Goal: Information Seeking & Learning: Learn about a topic

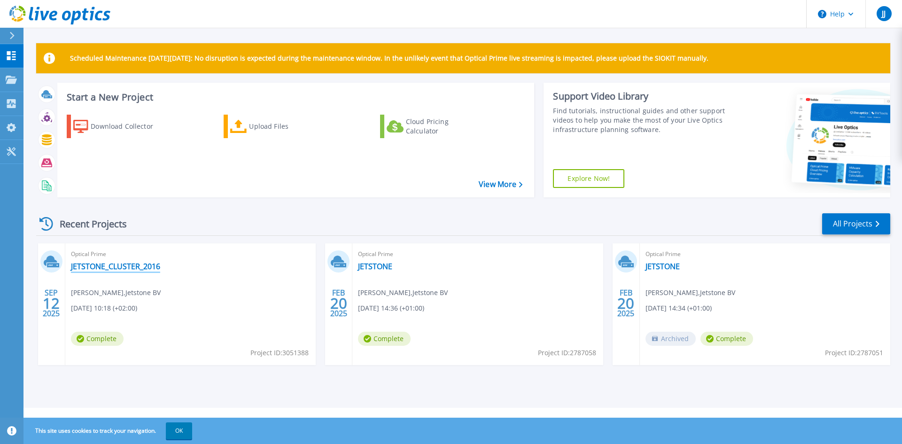
click at [112, 269] on link "JETSTONE_CLUSTER_2016" at bounding box center [115, 266] width 89 height 9
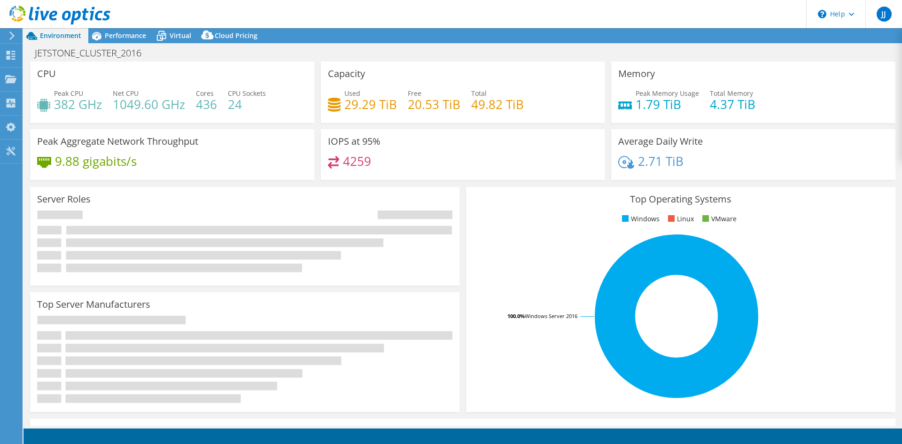
select select "USD"
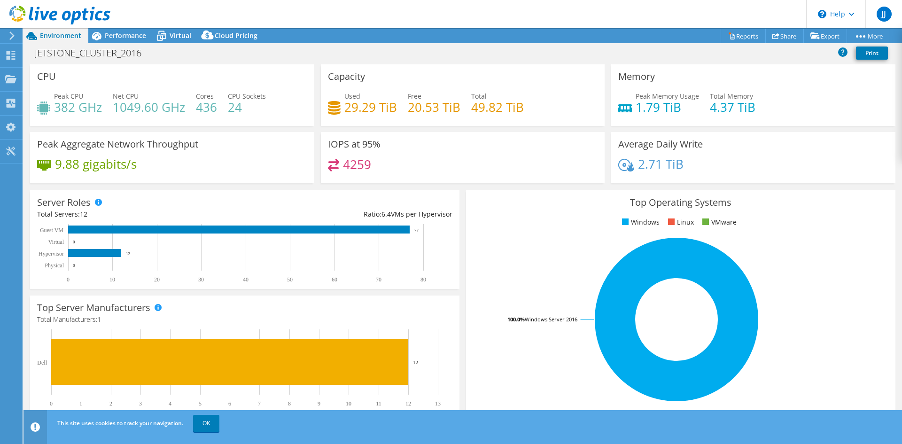
scroll to position [94, 0]
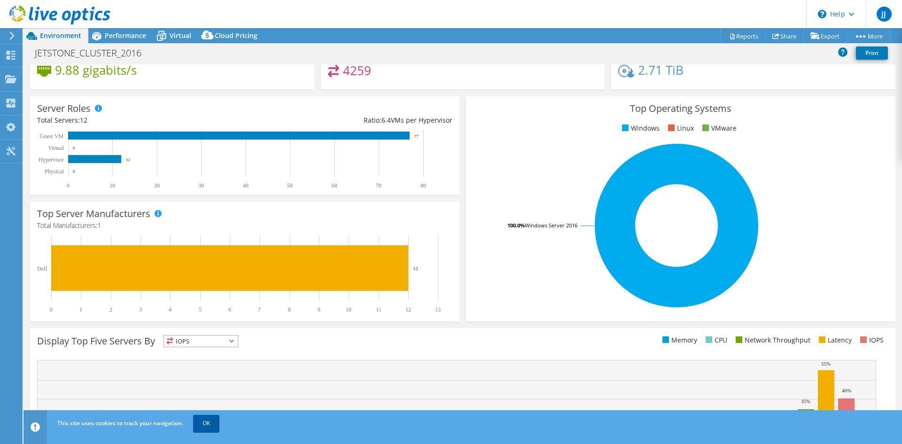
click at [207, 420] on link "OK" at bounding box center [206, 423] width 26 height 17
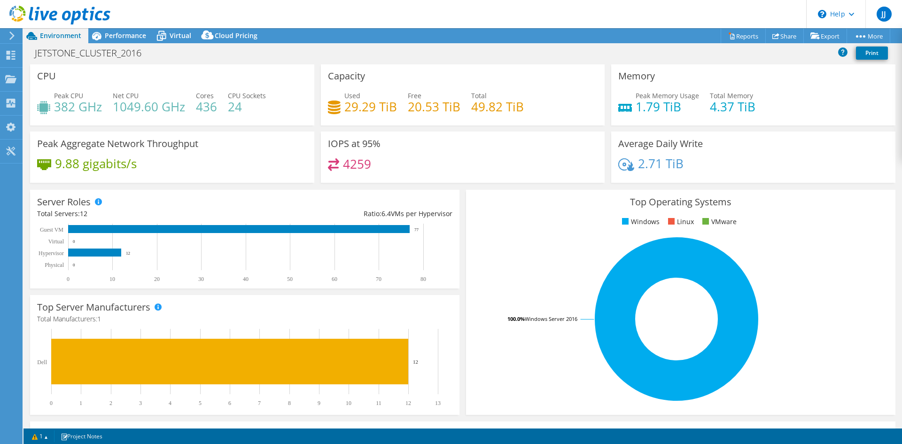
scroll to position [0, 0]
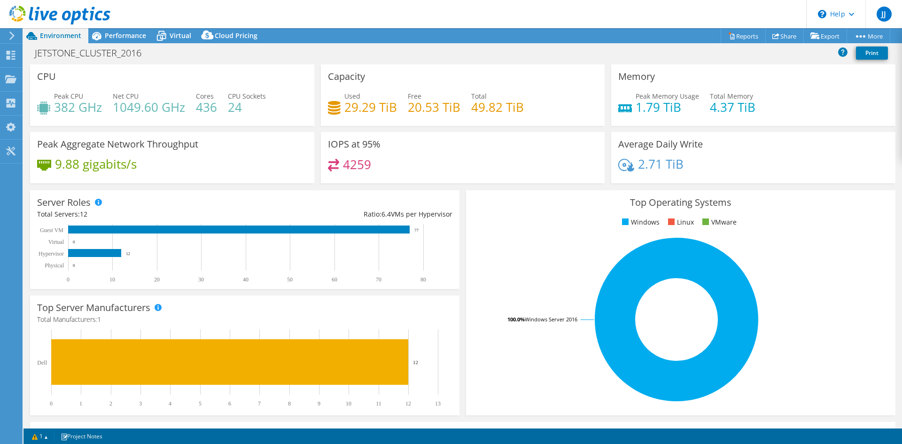
click at [52, 35] on span "Environment" at bounding box center [60, 35] width 41 height 9
click at [11, 81] on use at bounding box center [10, 79] width 11 height 8
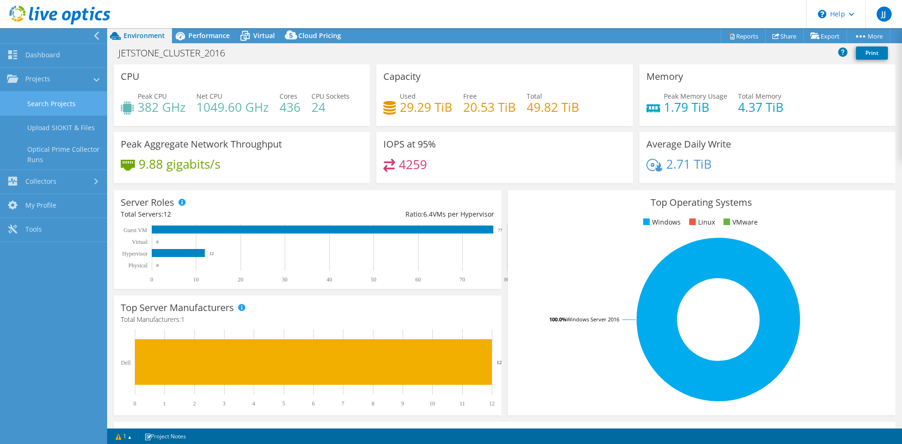
click at [67, 99] on link "Search Projects" at bounding box center [53, 104] width 107 height 24
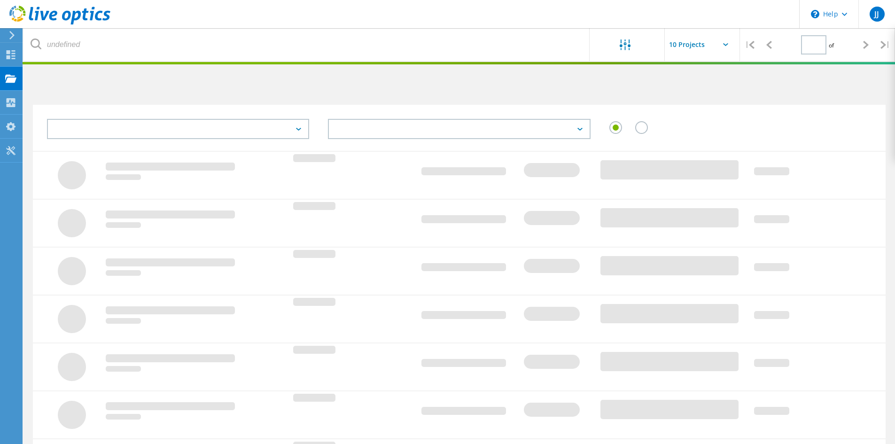
type input "1"
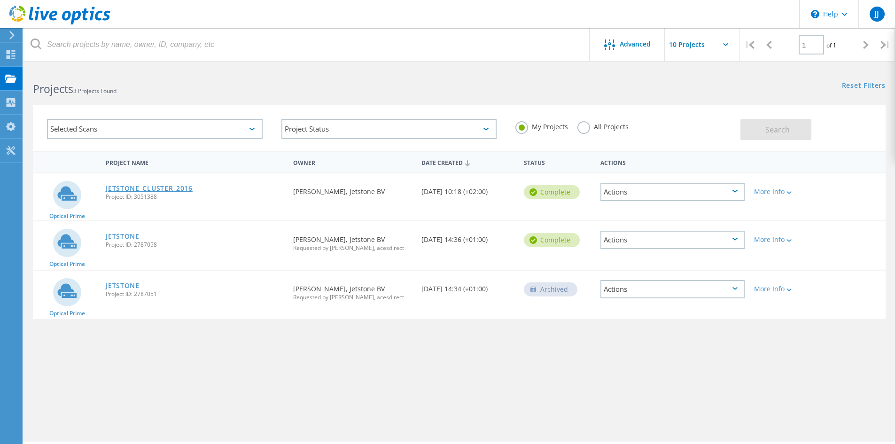
click at [163, 186] on link "JETSTONE_CLUSTER_2016" at bounding box center [149, 188] width 87 height 7
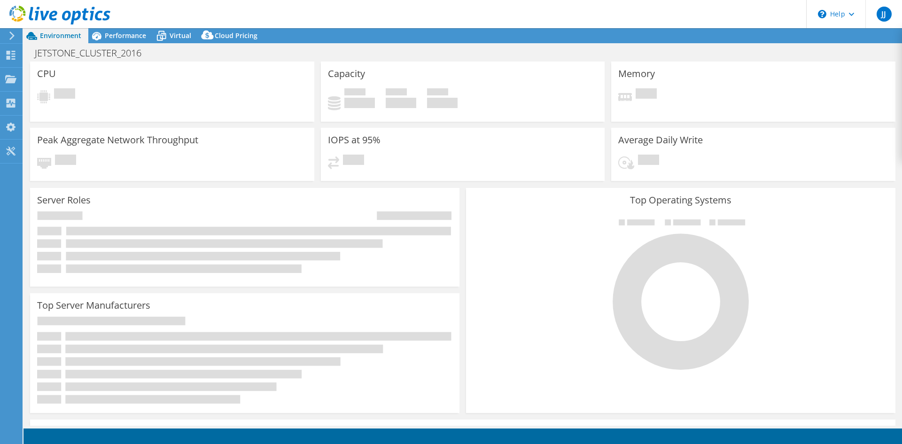
select select "USD"
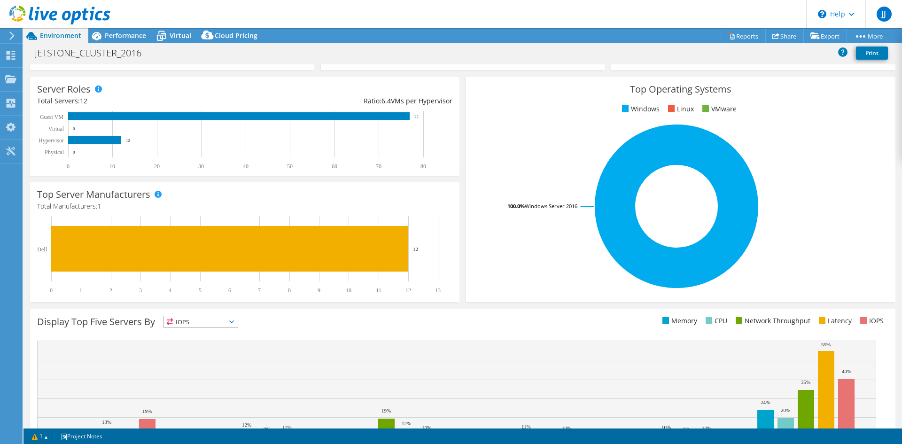
scroll to position [183, 0]
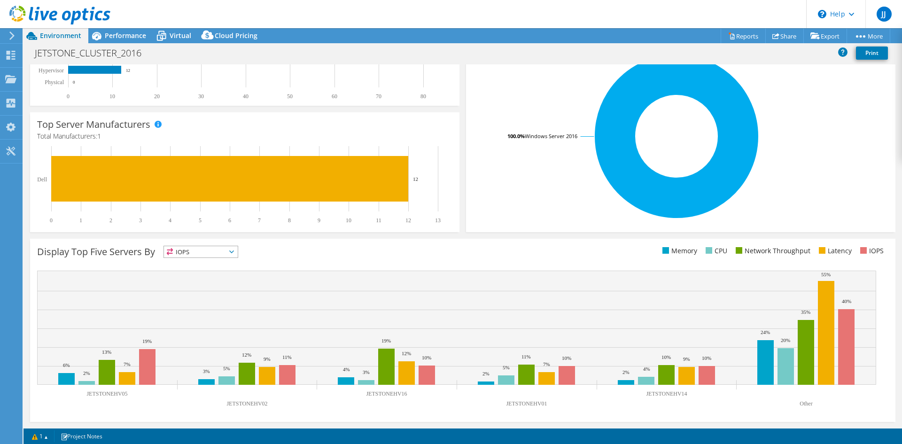
click at [221, 252] on span "IOPS" at bounding box center [201, 251] width 74 height 11
click at [210, 305] on li "Network Throughput" at bounding box center [201, 303] width 74 height 13
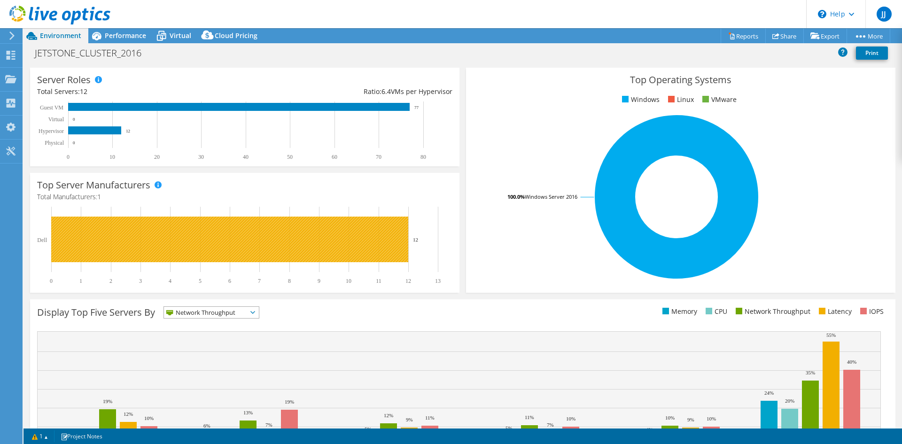
scroll to position [0, 0]
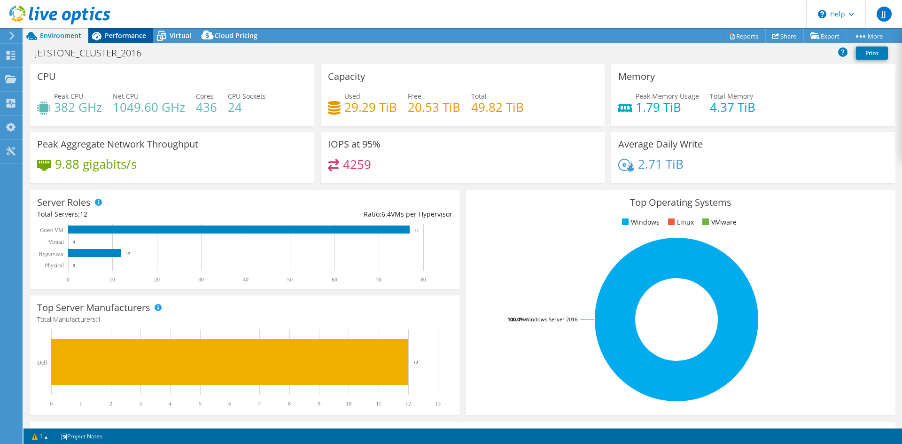
click at [120, 36] on span "Performance" at bounding box center [125, 35] width 41 height 9
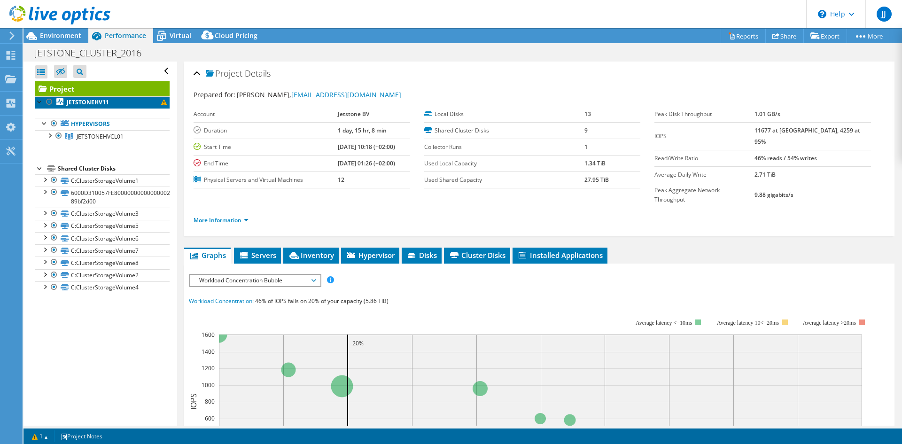
click at [118, 101] on link "JETSTONEHV11" at bounding box center [102, 102] width 134 height 12
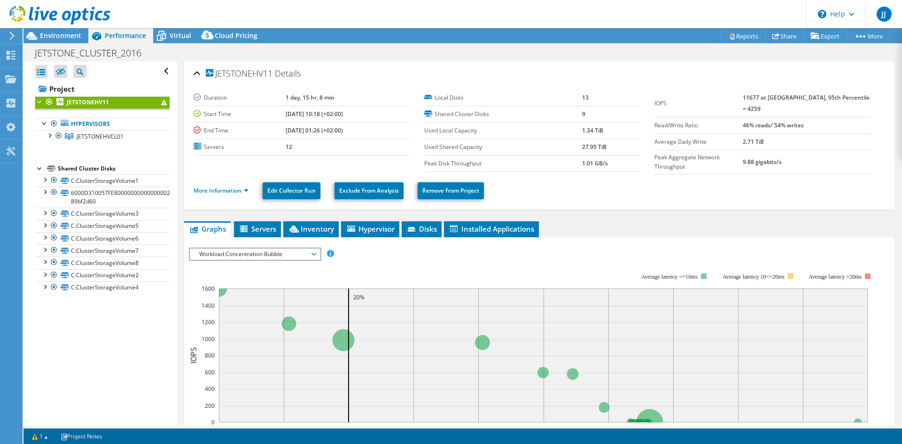
click at [37, 101] on div at bounding box center [39, 100] width 9 height 9
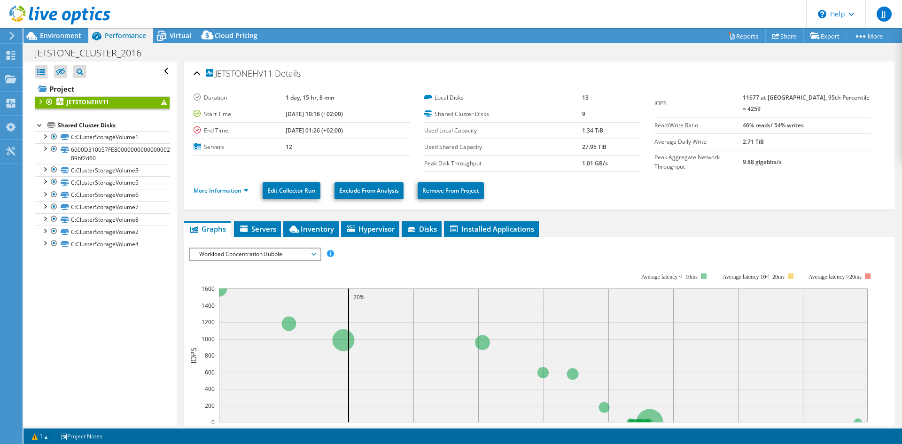
click at [38, 101] on div at bounding box center [39, 100] width 9 height 9
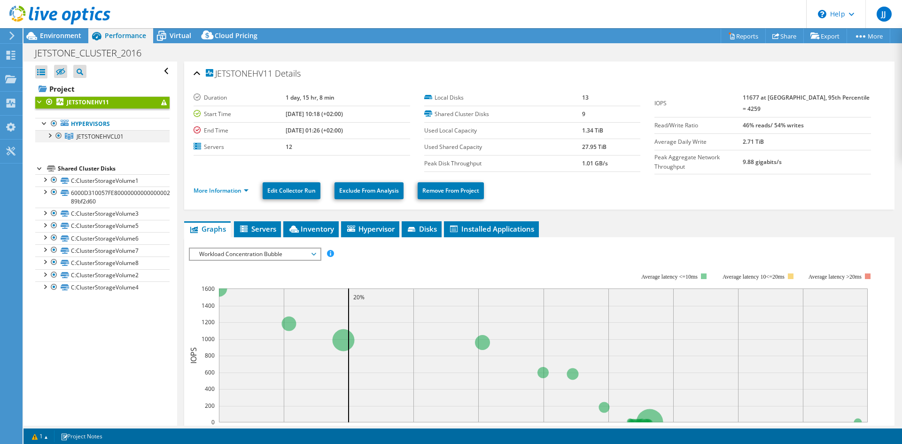
click at [49, 135] on div at bounding box center [49, 134] width 9 height 9
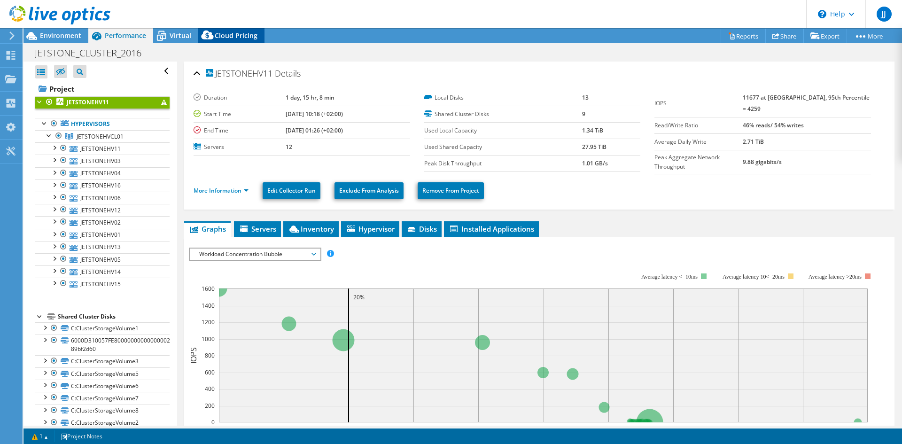
click at [245, 34] on span "Cloud Pricing" at bounding box center [236, 35] width 43 height 9
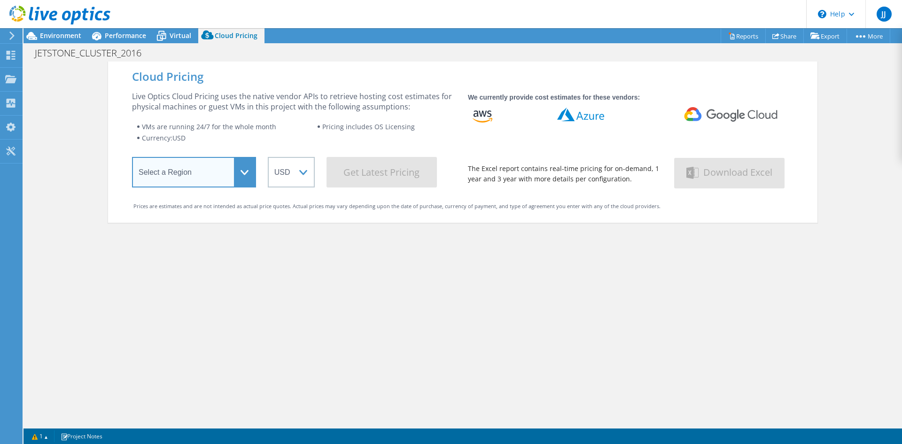
click at [216, 168] on select "Select a Region Asia Pacific (Hong Kong) Asia Pacific (Mumbai) Asia Pacific (Se…" at bounding box center [194, 172] width 124 height 31
select select "EUFrankfurt"
click at [132, 159] on select "Select a Region Asia Pacific (Hong Kong) Asia Pacific (Mumbai) Asia Pacific (Se…" at bounding box center [194, 172] width 124 height 31
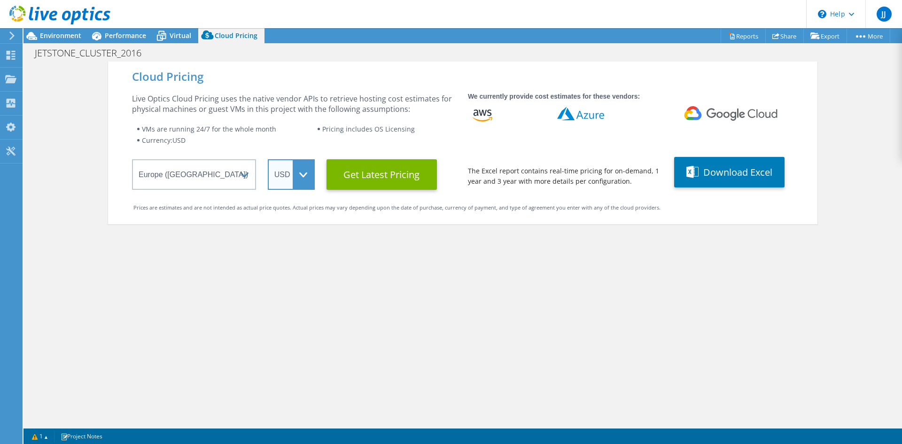
click at [296, 170] on select "ARS AUD BRL CAD CHF CLP CNY DKK EUR GBP HKD HUF INR JPY MXN MYR NOK NZD PEN SEK…" at bounding box center [291, 174] width 47 height 31
click at [268, 159] on select "ARS AUD BRL CAD CHF CLP CNY DKK EUR GBP HKD HUF INR JPY MXN MYR NOK NZD PEN SEK…" at bounding box center [291, 174] width 47 height 31
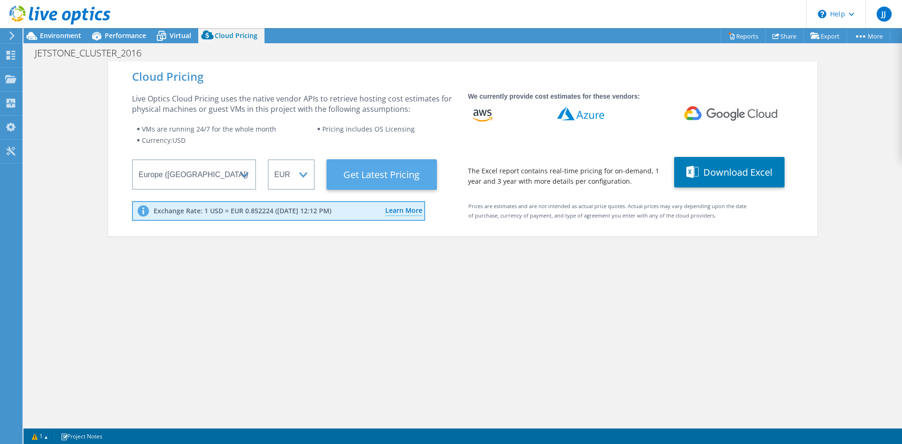
click at [402, 174] on Latest "Get Latest Pricing" at bounding box center [382, 174] width 110 height 31
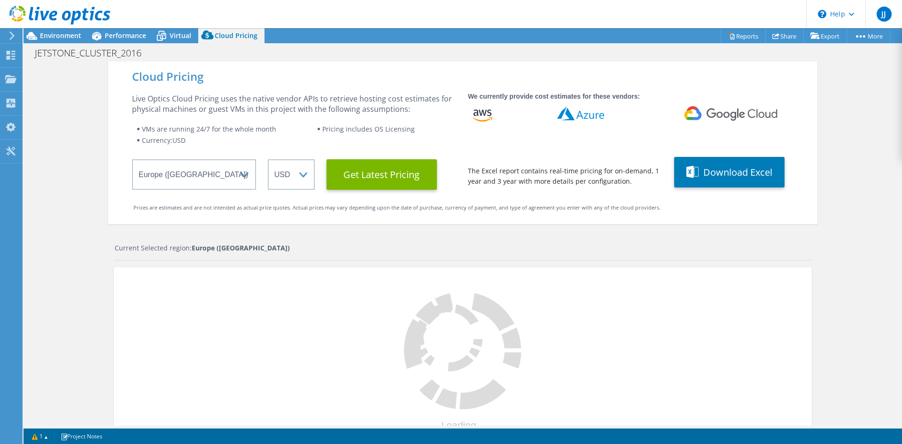
select select "EUR"
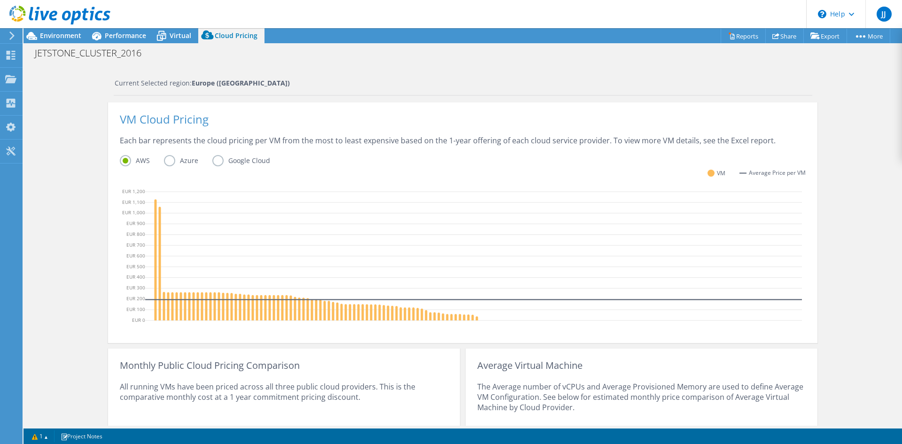
scroll to position [212, 0]
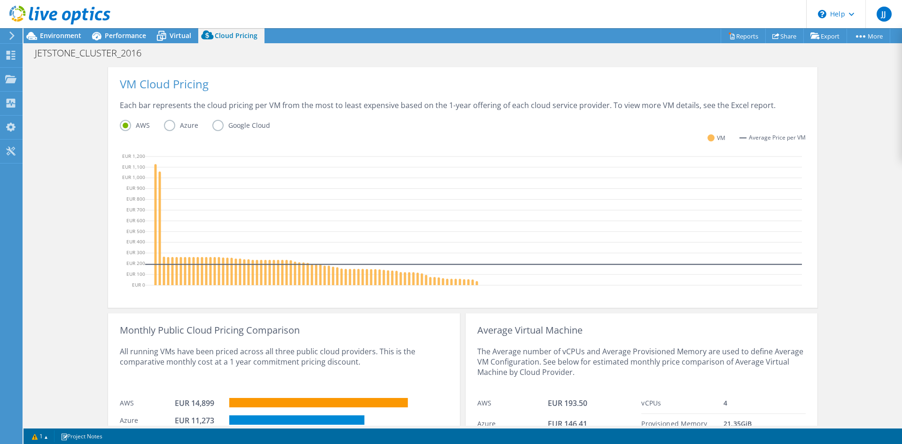
drag, startPoint x: 167, startPoint y: 124, endPoint x: 168, endPoint y: 128, distance: 4.9
click at [166, 124] on label "Azure" at bounding box center [188, 125] width 48 height 11
click at [0, 0] on input "Azure" at bounding box center [0, 0] width 0 height 0
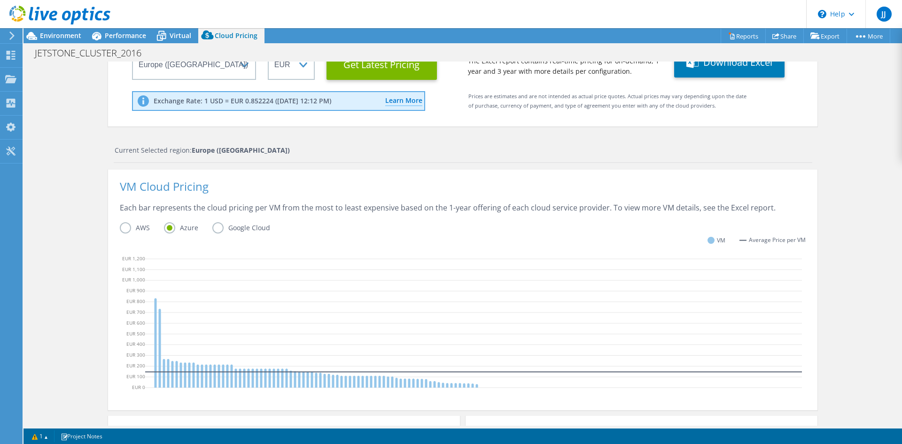
scroll to position [88, 0]
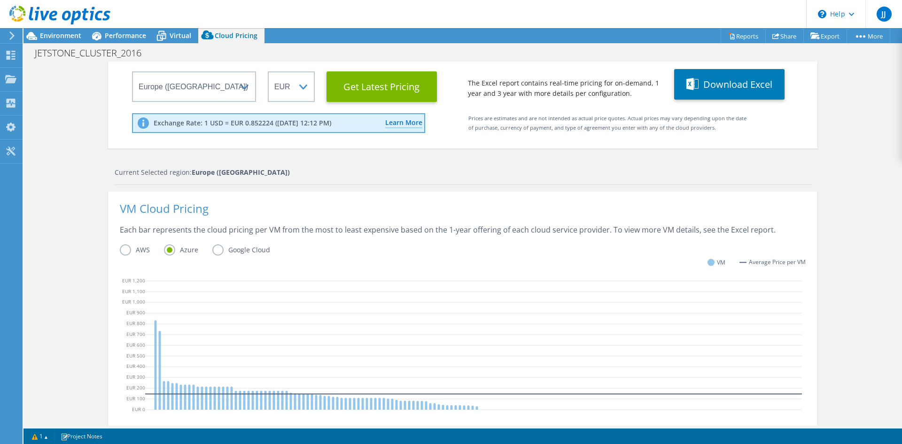
click at [236, 37] on span "Cloud Pricing" at bounding box center [236, 35] width 43 height 9
click at [11, 77] on icon at bounding box center [10, 79] width 11 height 9
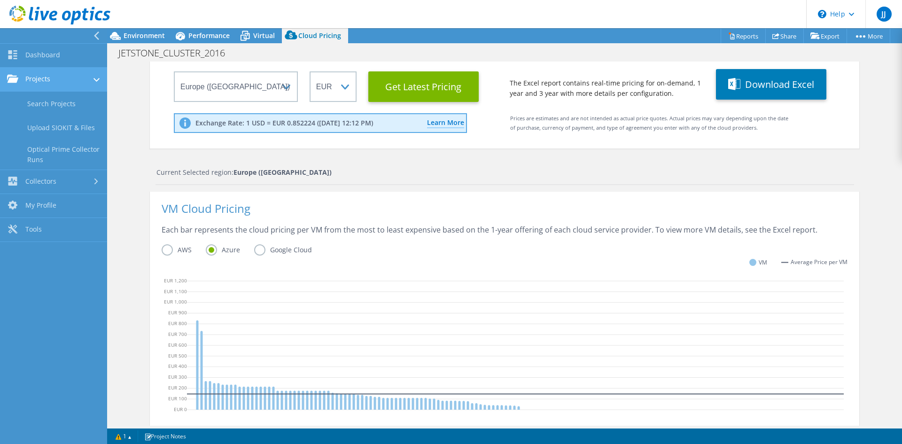
click at [53, 77] on link "Projects" at bounding box center [53, 80] width 107 height 24
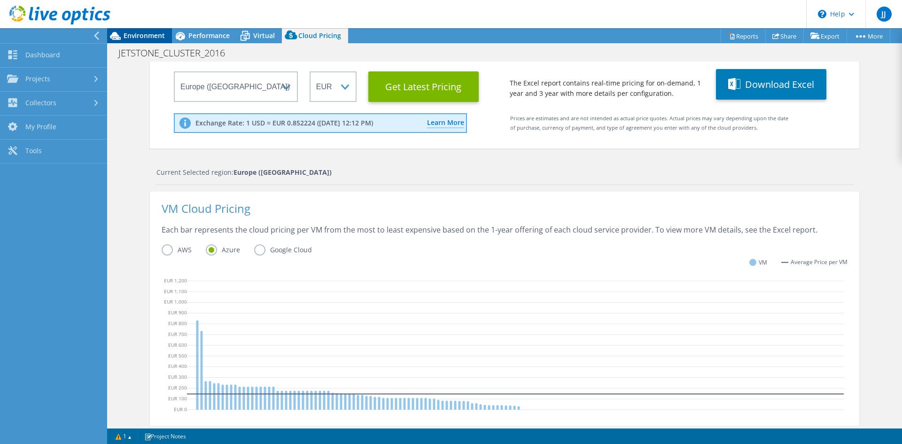
click at [145, 35] on span "Environment" at bounding box center [144, 35] width 41 height 9
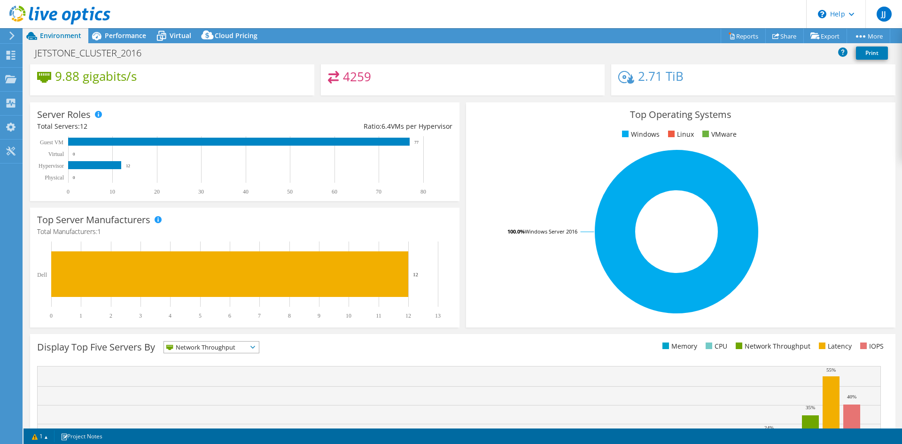
scroll to position [212, 0]
click at [134, 35] on span "Performance" at bounding box center [125, 35] width 41 height 9
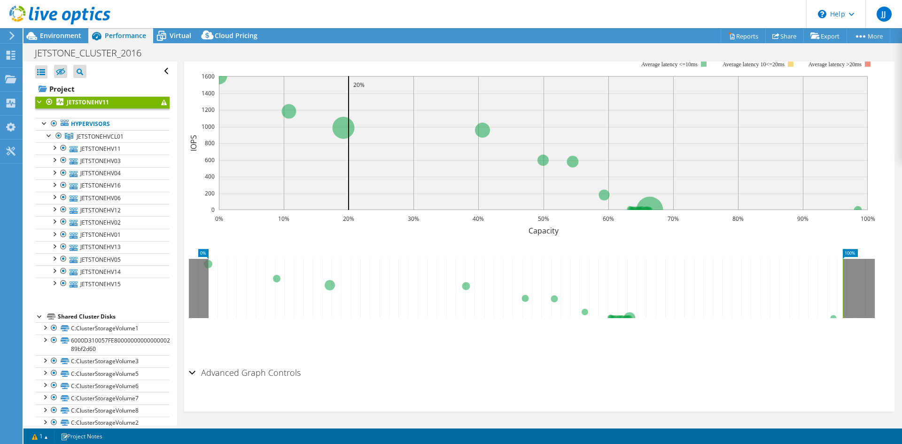
scroll to position [0, 0]
click at [177, 39] on span "Virtual" at bounding box center [181, 35] width 22 height 9
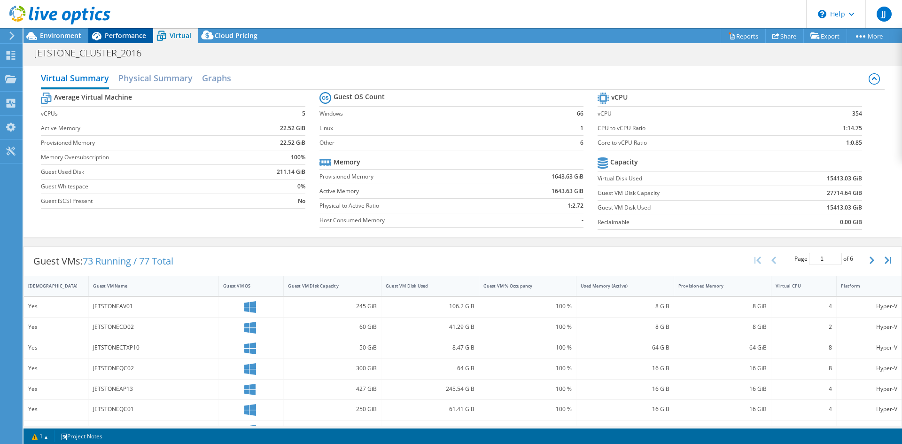
click at [121, 35] on span "Performance" at bounding box center [125, 35] width 41 height 9
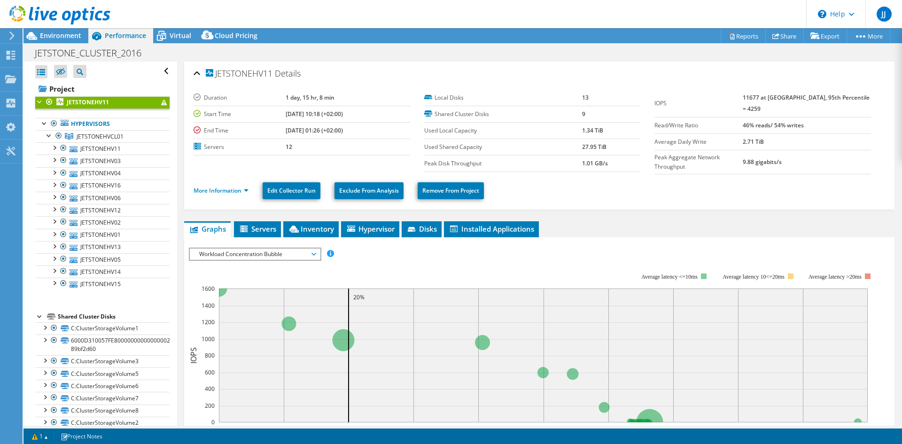
click at [314, 250] on span "Workload Concentration Bubble" at bounding box center [255, 254] width 121 height 11
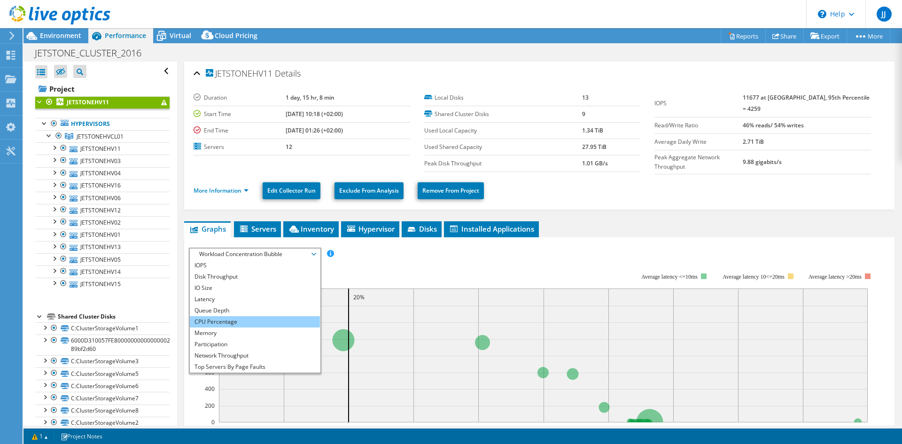
click at [231, 320] on li "CPU Percentage" at bounding box center [255, 321] width 130 height 11
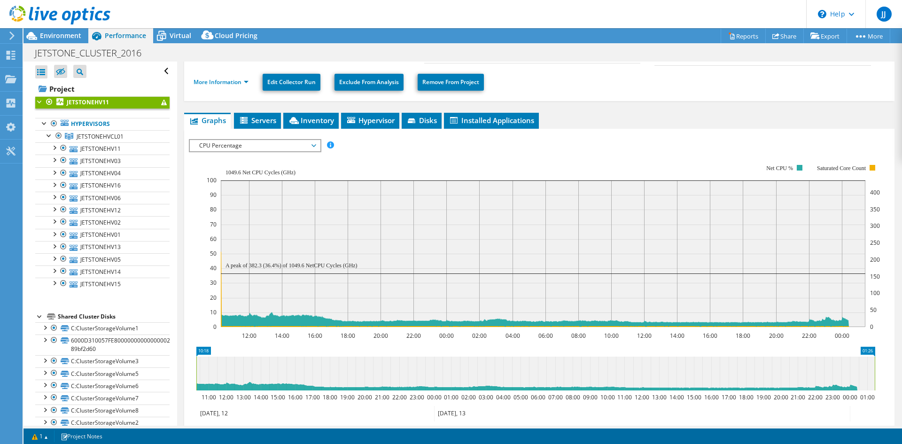
scroll to position [141, 0]
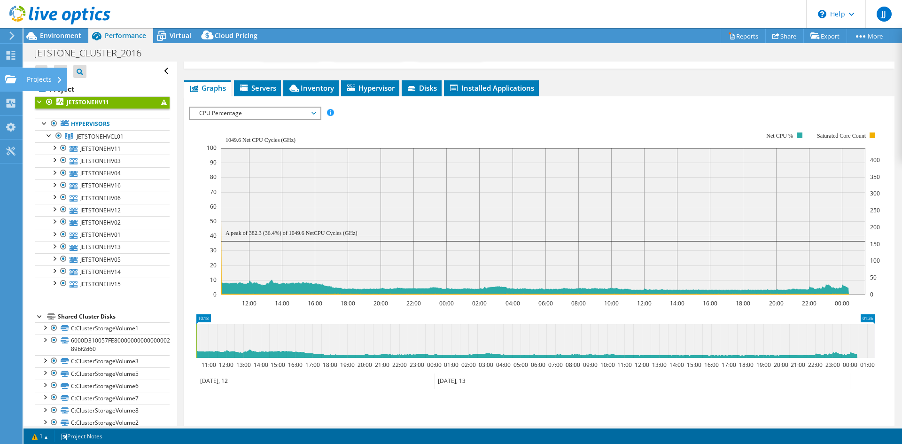
click at [34, 78] on div "Projects" at bounding box center [44, 79] width 45 height 23
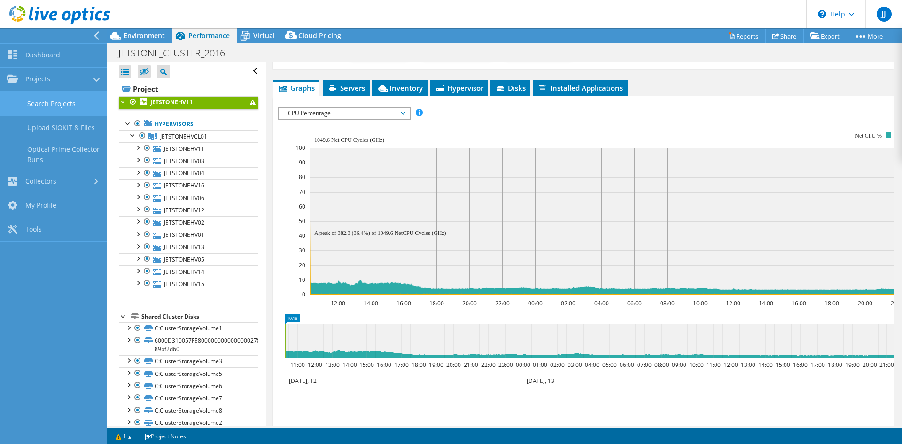
click at [64, 98] on link "Search Projects" at bounding box center [53, 104] width 107 height 24
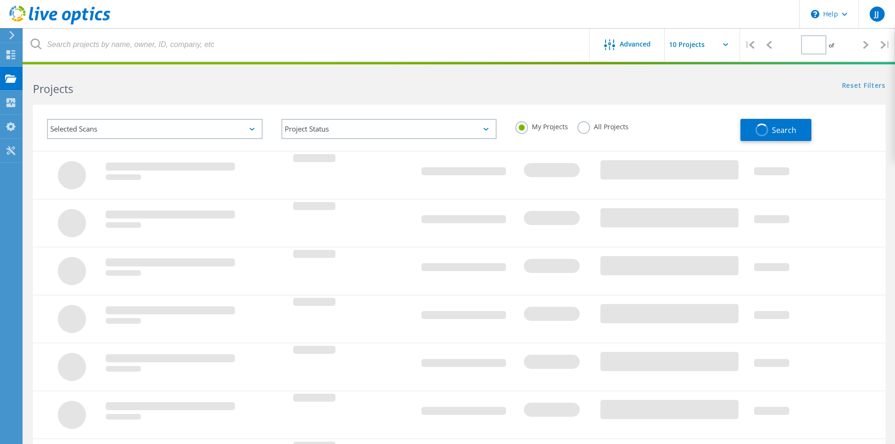
type input "1"
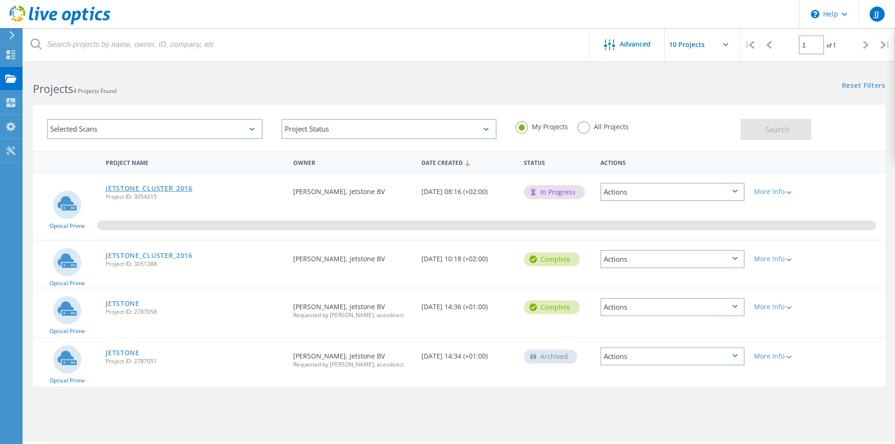
click at [179, 189] on link "JETSTONE_CLUSTER_2016" at bounding box center [149, 188] width 87 height 7
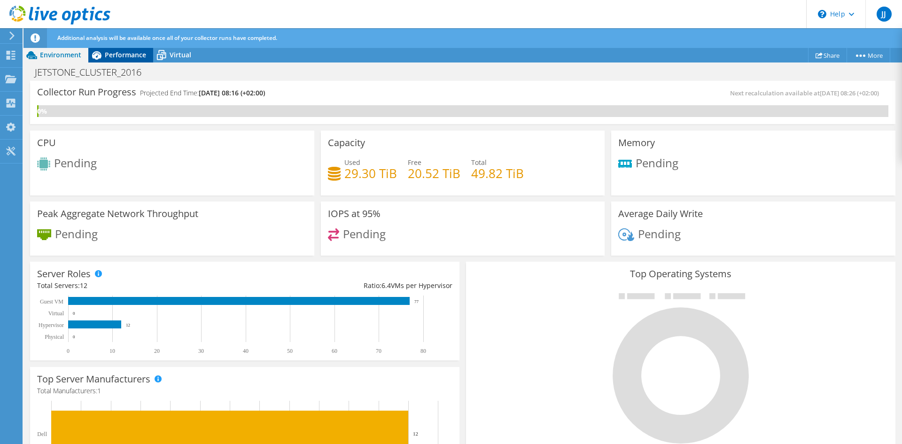
click at [132, 57] on span "Performance" at bounding box center [125, 54] width 41 height 9
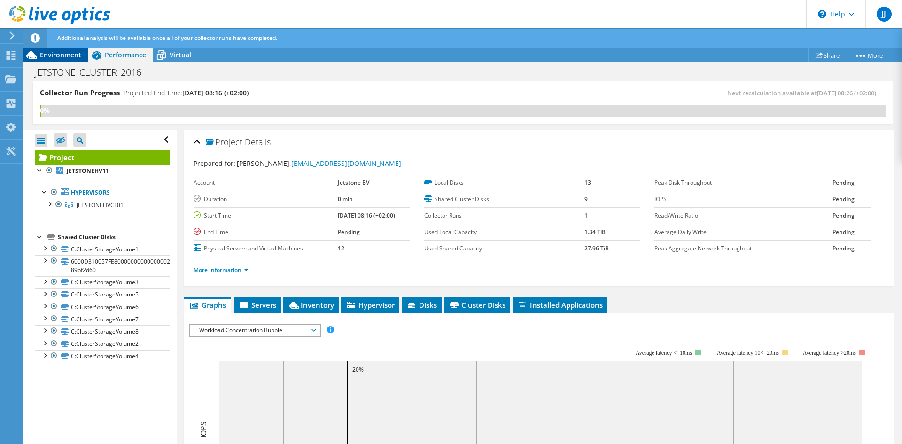
click at [46, 59] on span "Environment" at bounding box center [60, 54] width 41 height 9
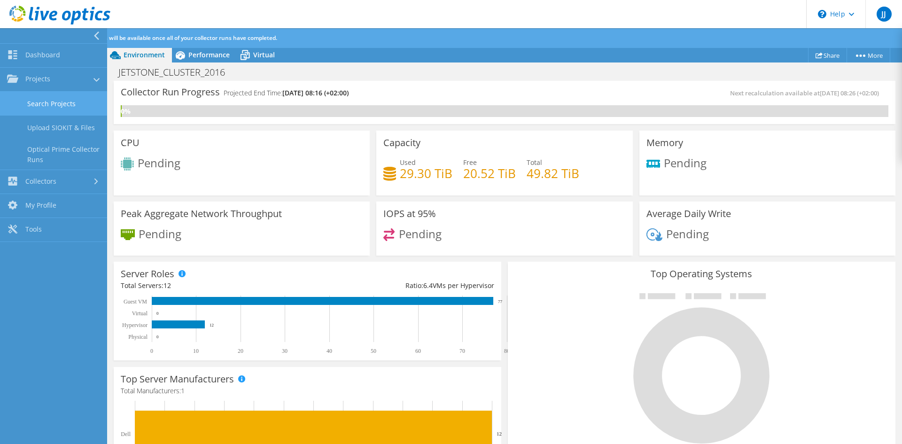
click at [61, 100] on link "Search Projects" at bounding box center [53, 104] width 107 height 24
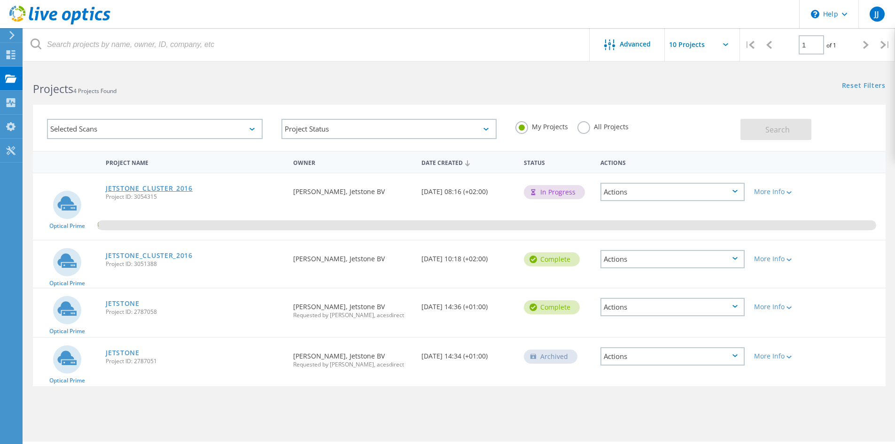
click at [140, 187] on link "JETSTONE_CLUSTER_2016" at bounding box center [149, 188] width 87 height 7
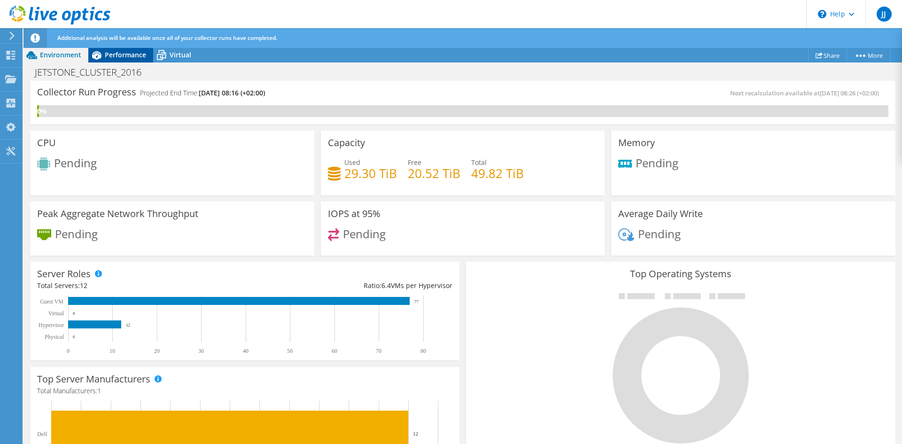
click at [124, 54] on span "Performance" at bounding box center [125, 54] width 41 height 9
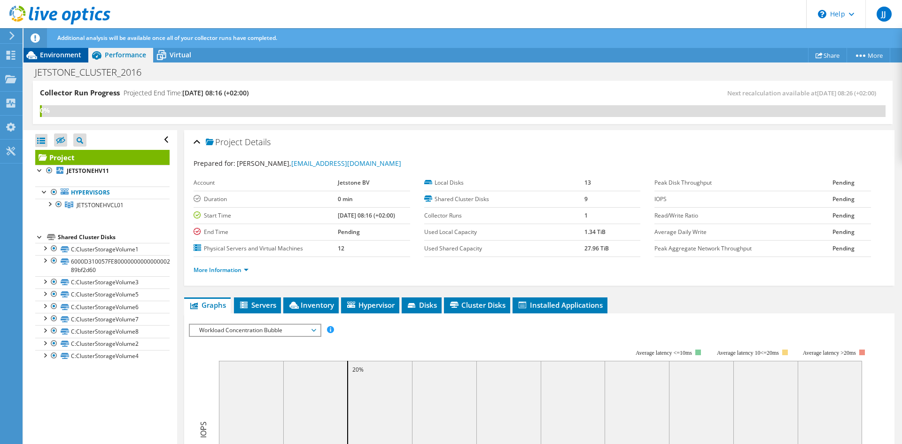
click at [56, 56] on span "Environment" at bounding box center [60, 54] width 41 height 9
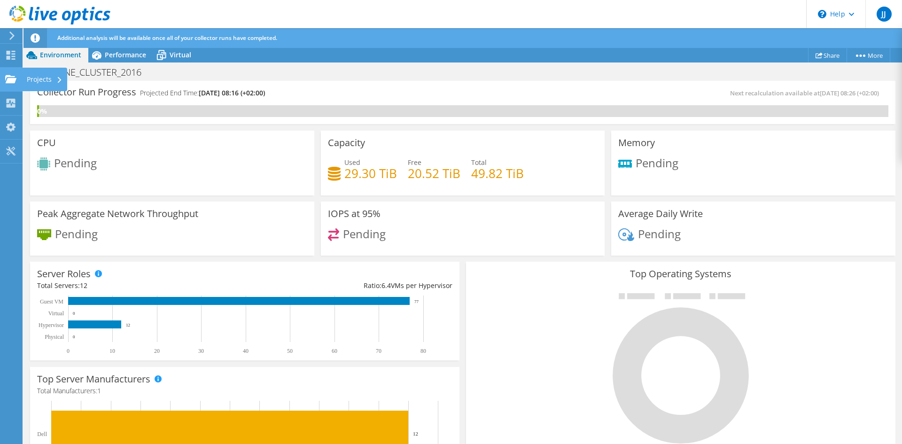
click at [9, 81] on use at bounding box center [10, 79] width 11 height 8
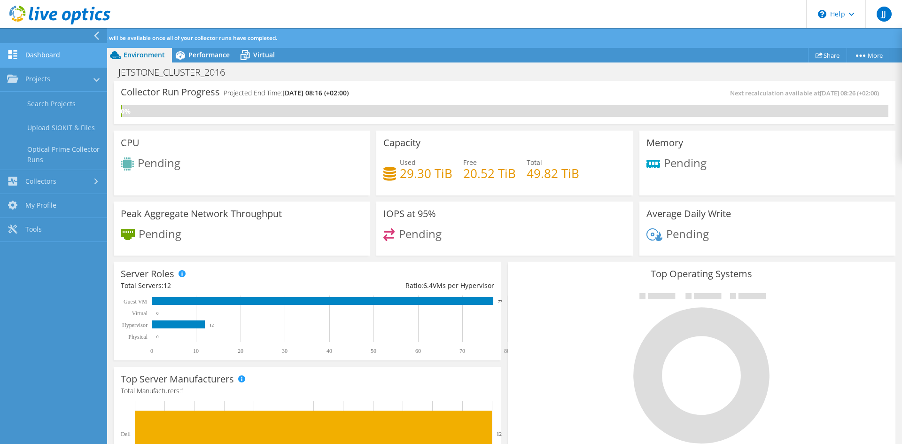
click at [40, 54] on link "Dashboard" at bounding box center [53, 56] width 107 height 24
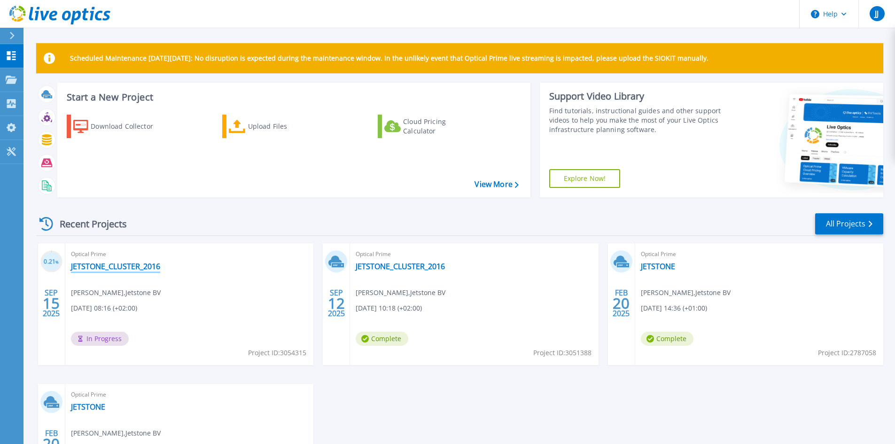
click at [136, 264] on link "JETSTONE_CLUSTER_2016" at bounding box center [115, 266] width 89 height 9
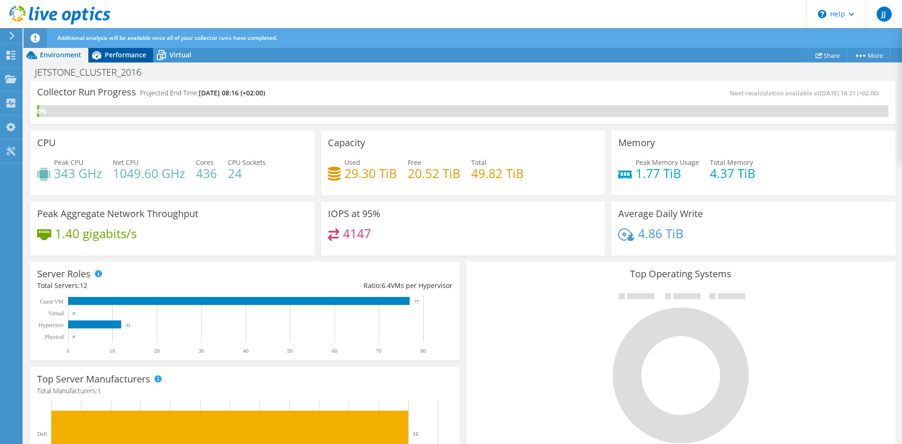
click at [114, 57] on span "Performance" at bounding box center [125, 54] width 41 height 9
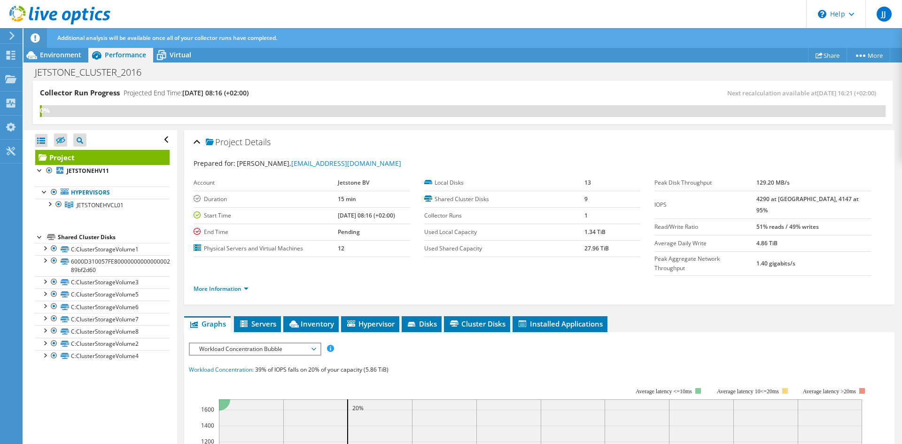
click at [310, 343] on span "Workload Concentration Bubble" at bounding box center [255, 348] width 121 height 11
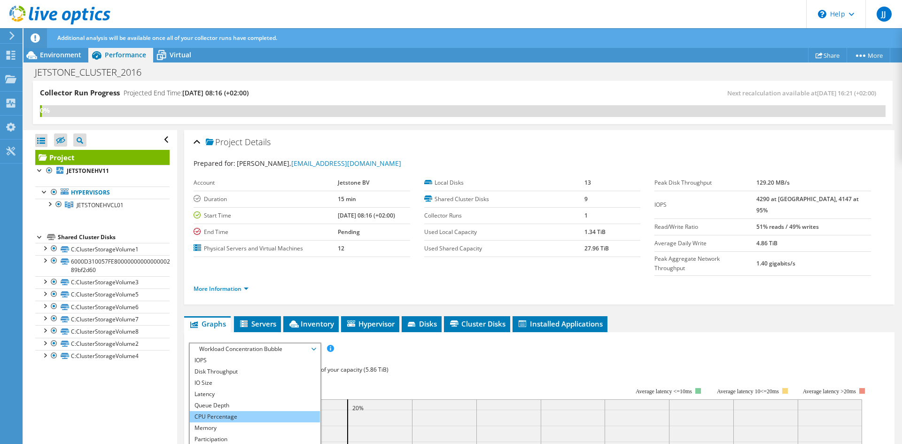
click at [223, 411] on li "CPU Percentage" at bounding box center [255, 416] width 130 height 11
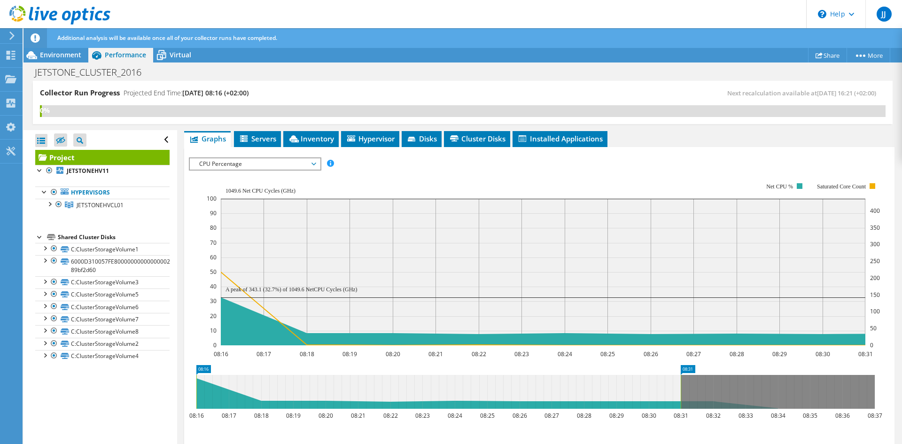
scroll to position [235, 0]
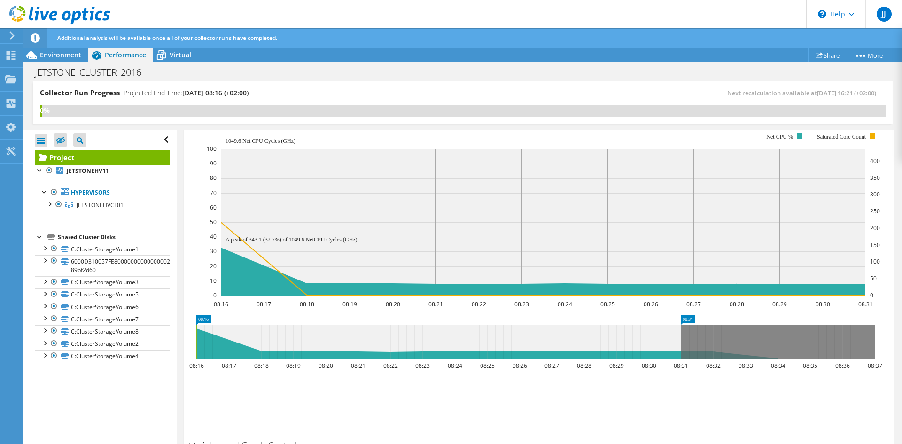
click at [301, 329] on icon at bounding box center [438, 342] width 484 height 34
click at [200, 325] on icon at bounding box center [438, 342] width 484 height 34
click at [199, 325] on icon at bounding box center [438, 342] width 484 height 34
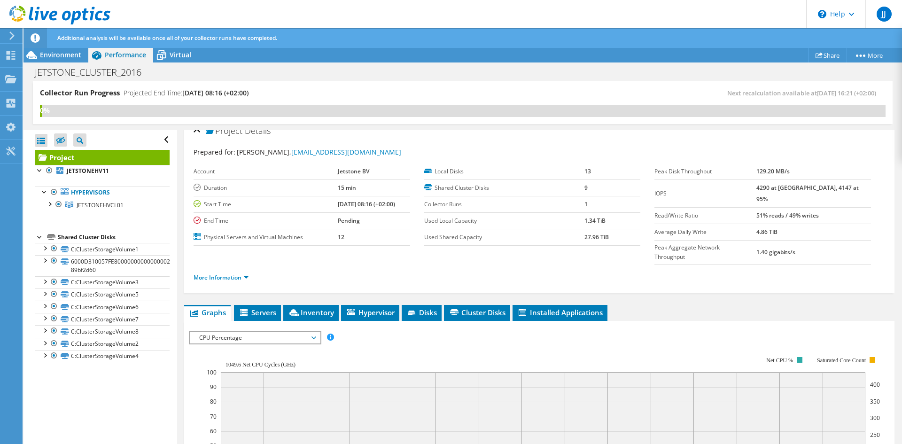
scroll to position [0, 0]
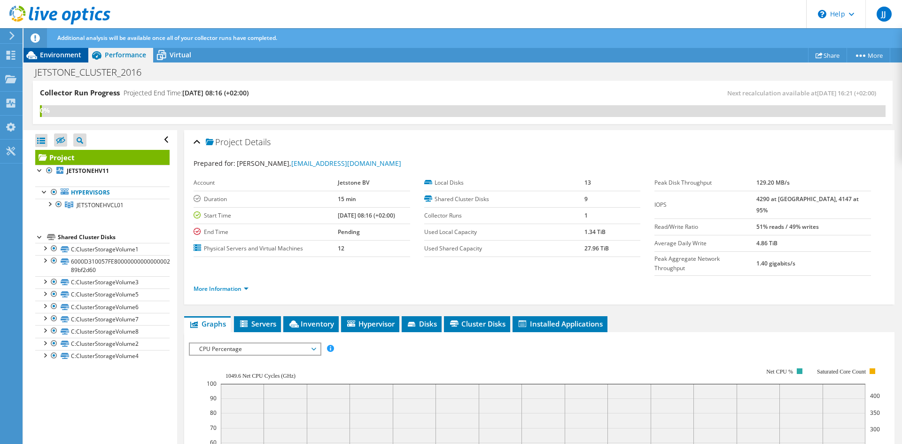
click at [62, 55] on span "Environment" at bounding box center [60, 54] width 41 height 9
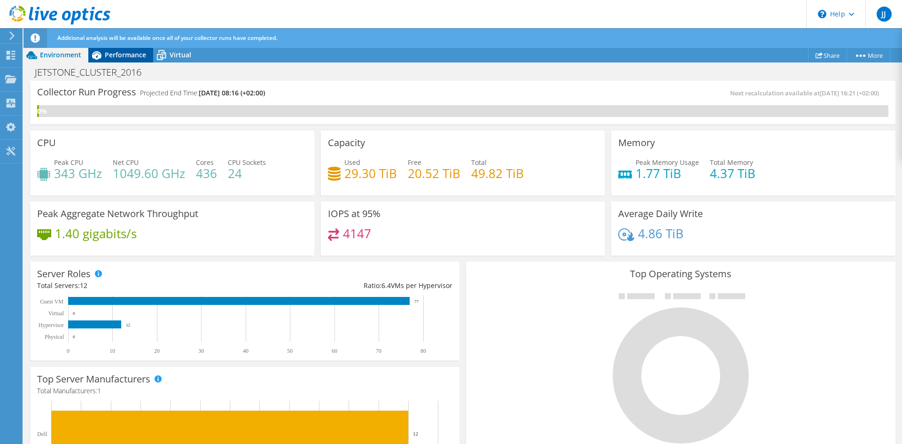
click at [116, 57] on span "Performance" at bounding box center [125, 54] width 41 height 9
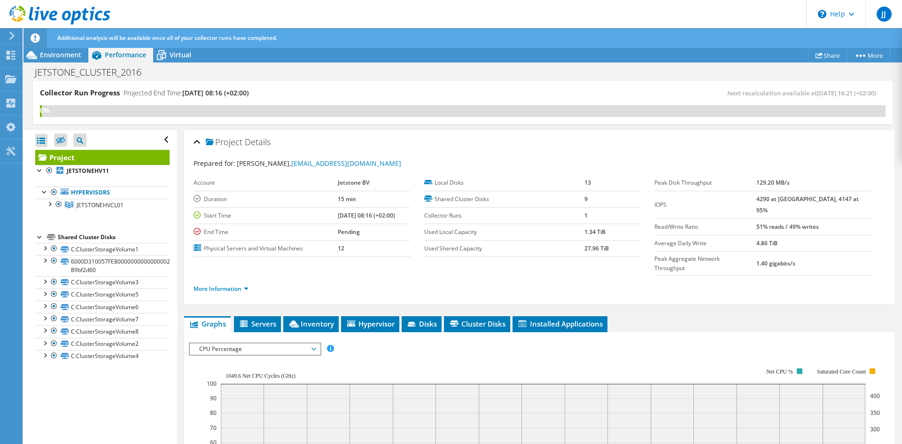
click at [313, 343] on span "CPU Percentage" at bounding box center [255, 348] width 121 height 11
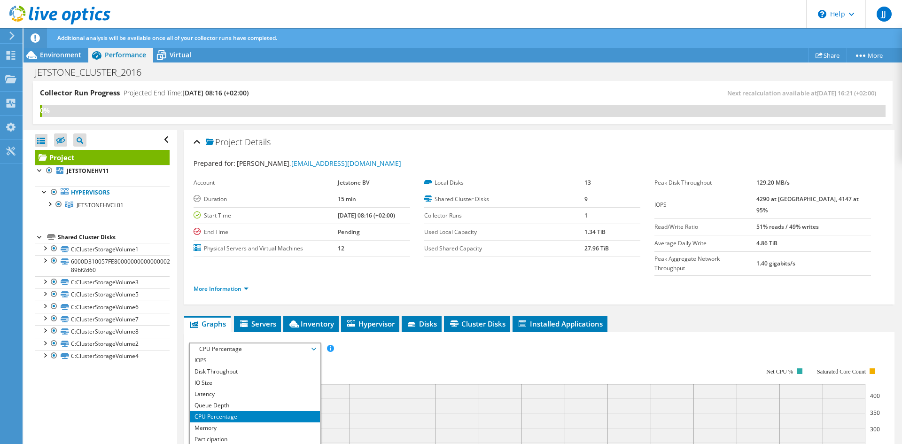
click at [255, 444] on li "Network Throughput" at bounding box center [255, 450] width 130 height 11
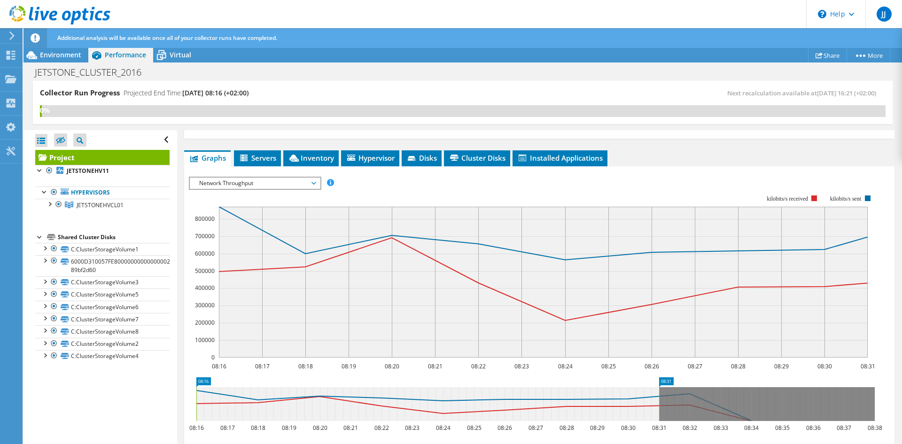
scroll to position [188, 0]
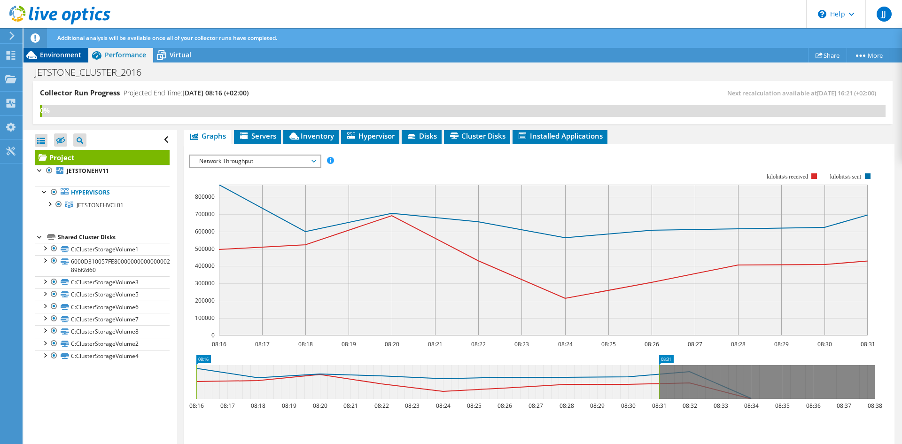
click at [69, 54] on span "Environment" at bounding box center [60, 54] width 41 height 9
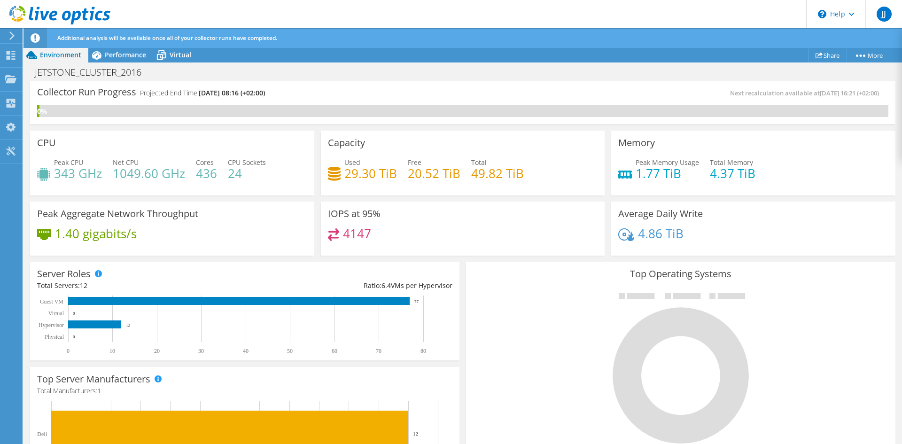
click at [87, 169] on h4 "343 GHz" at bounding box center [78, 173] width 48 height 10
click at [145, 168] on h4 "1049.60 GHz" at bounding box center [149, 173] width 72 height 10
click at [126, 55] on span "Performance" at bounding box center [125, 54] width 41 height 9
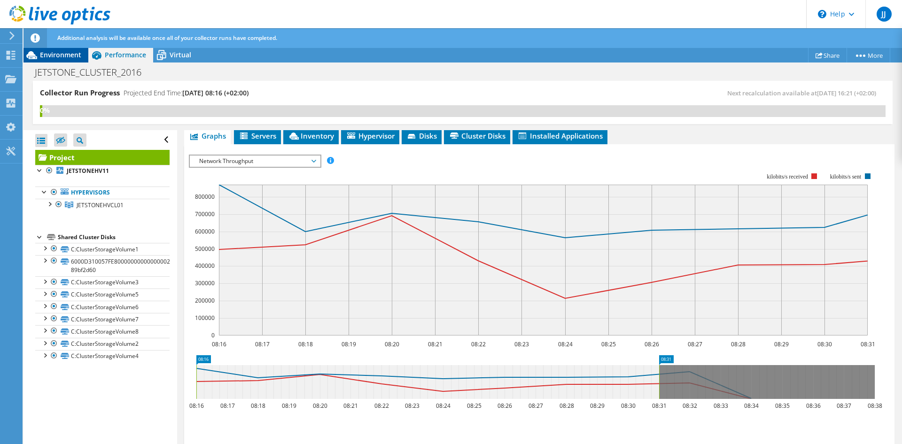
click at [62, 55] on span "Environment" at bounding box center [60, 54] width 41 height 9
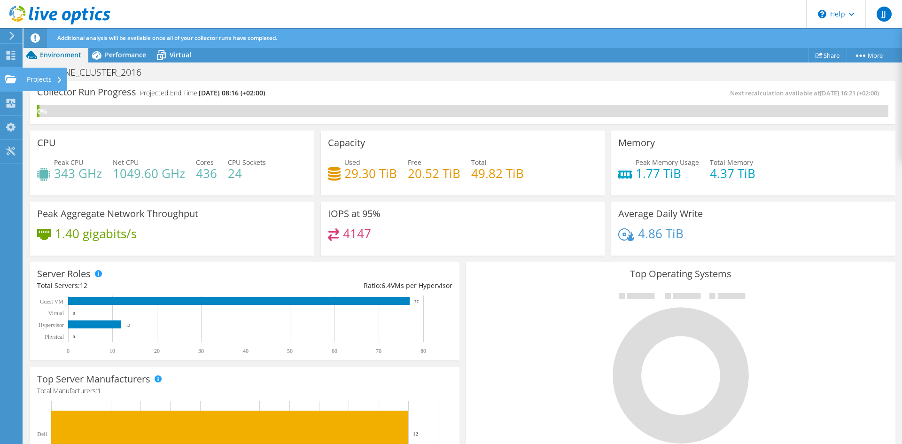
click at [29, 79] on div "Projects" at bounding box center [44, 79] width 45 height 23
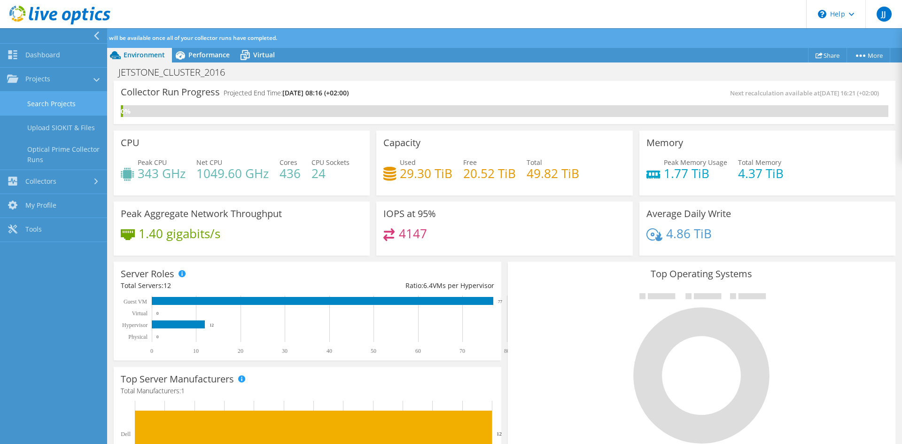
click at [75, 102] on link "Search Projects" at bounding box center [53, 104] width 107 height 24
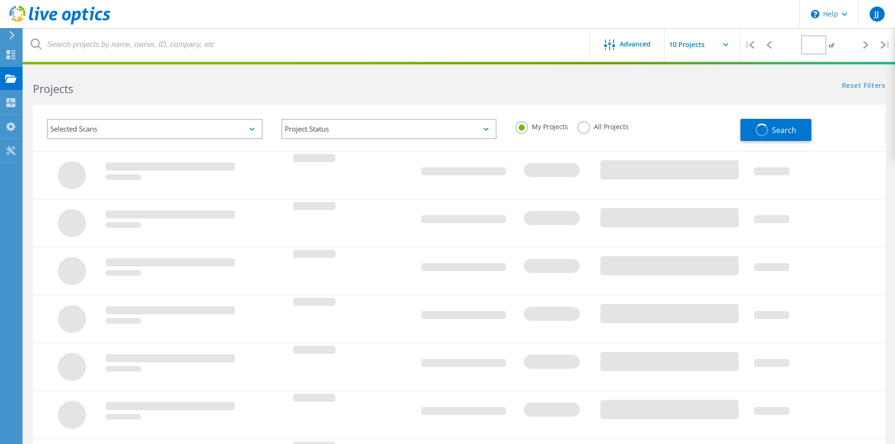
type input "1"
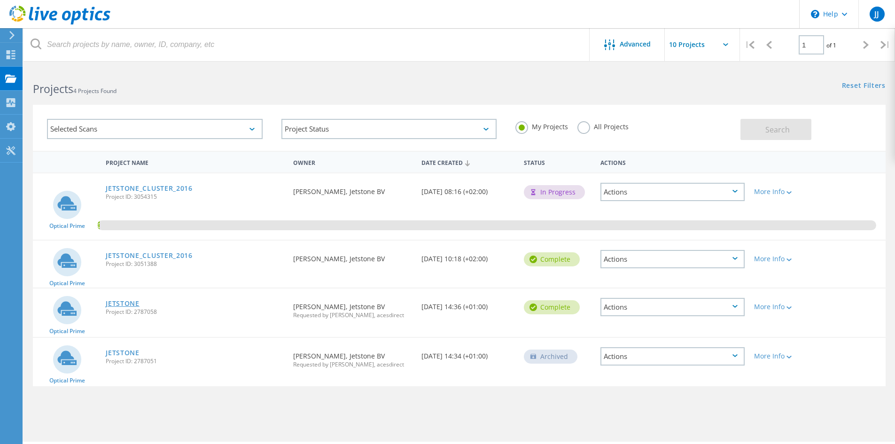
click at [126, 302] on link "JETSTONE" at bounding box center [123, 303] width 34 height 7
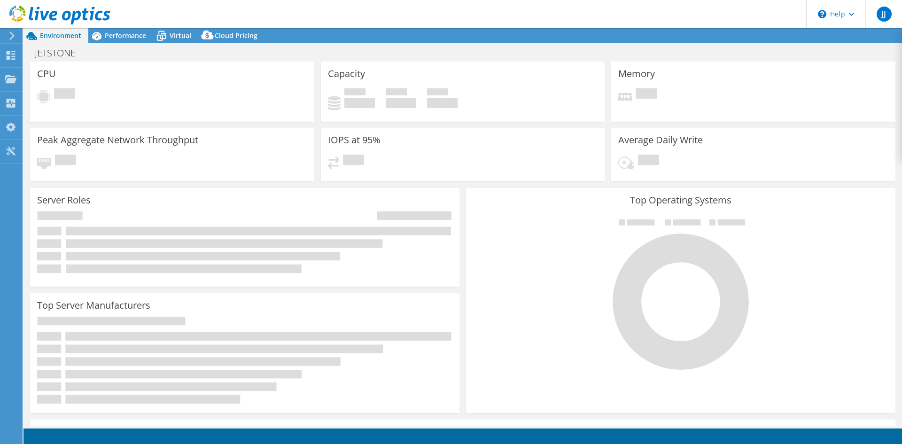
select select "EUFrankfurt"
select select "USD"
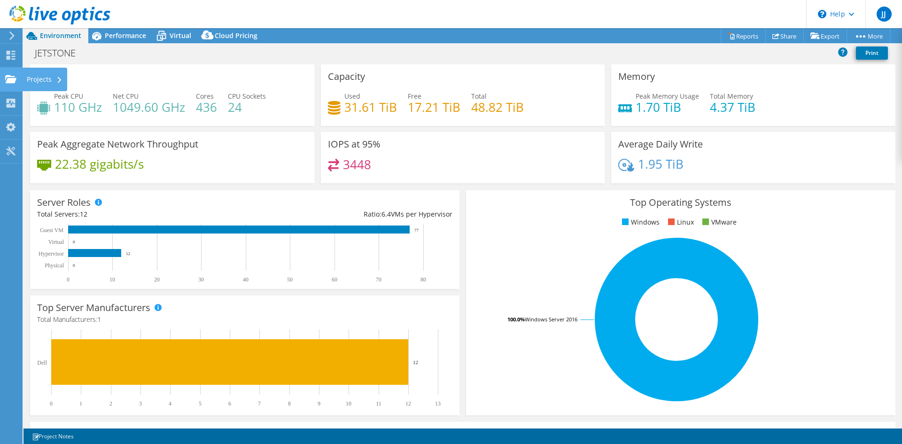
click at [46, 79] on div "Projects" at bounding box center [44, 79] width 45 height 23
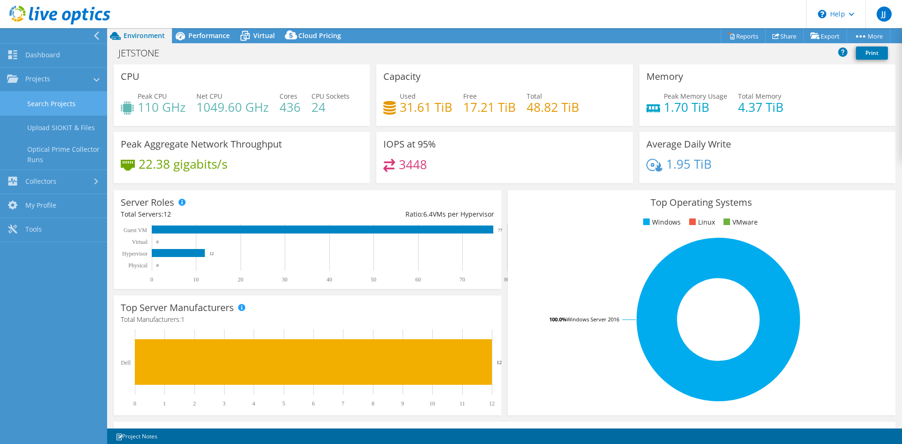
drag, startPoint x: 71, startPoint y: 107, endPoint x: 80, endPoint y: 108, distance: 9.0
click at [70, 107] on link "Search Projects" at bounding box center [53, 104] width 107 height 24
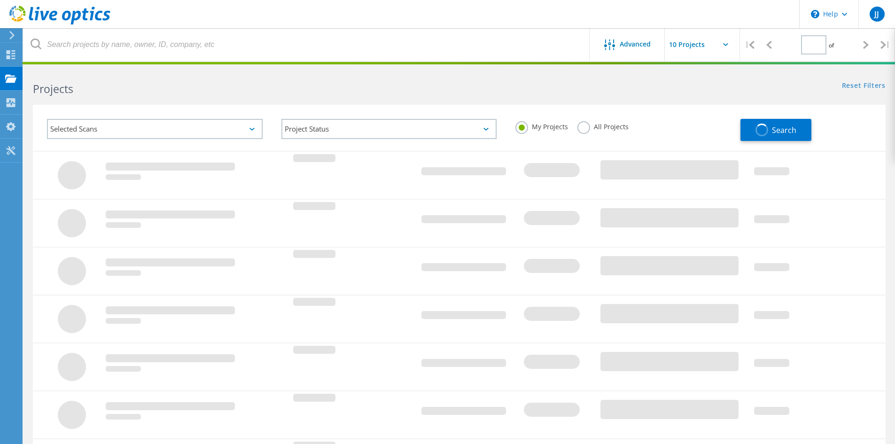
type input "1"
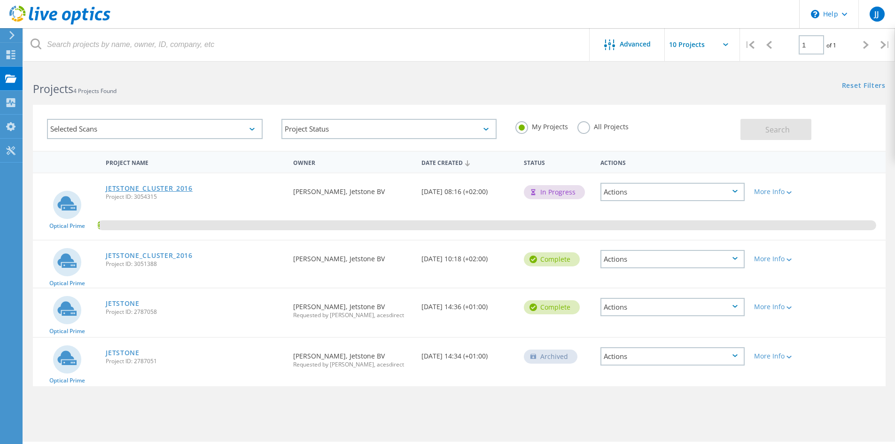
click at [148, 187] on link "JETSTONE_CLUSTER_2016" at bounding box center [149, 188] width 87 height 7
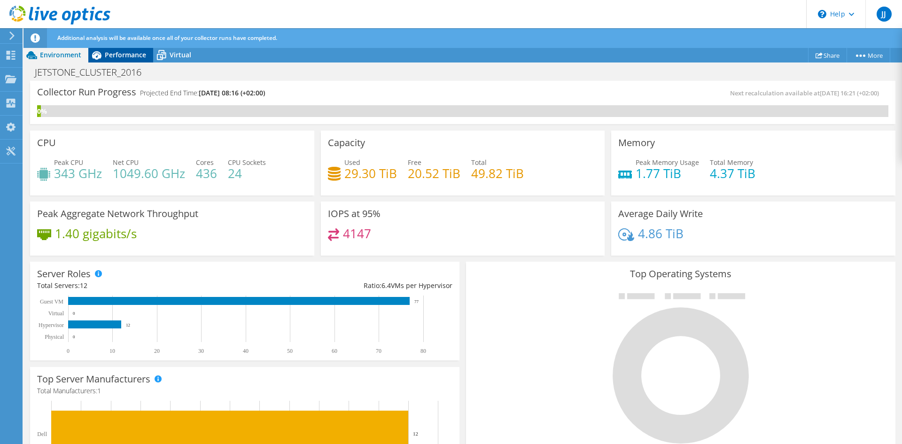
click at [136, 56] on span "Performance" at bounding box center [125, 54] width 41 height 9
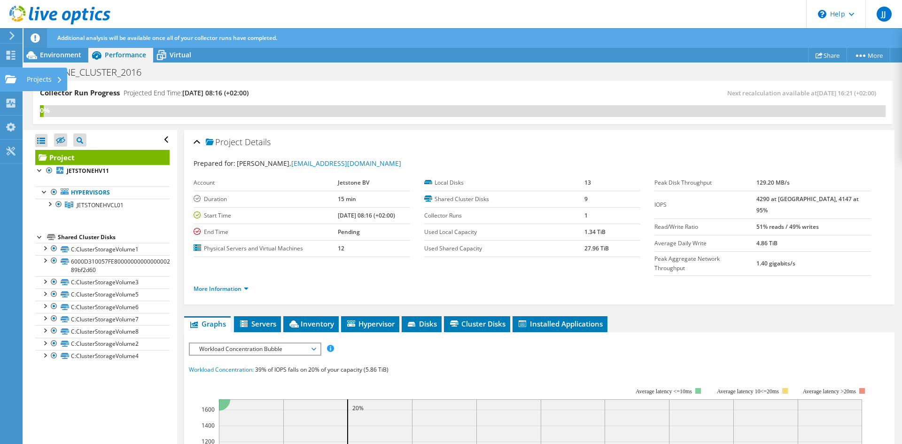
click at [42, 76] on div "Projects" at bounding box center [44, 79] width 45 height 23
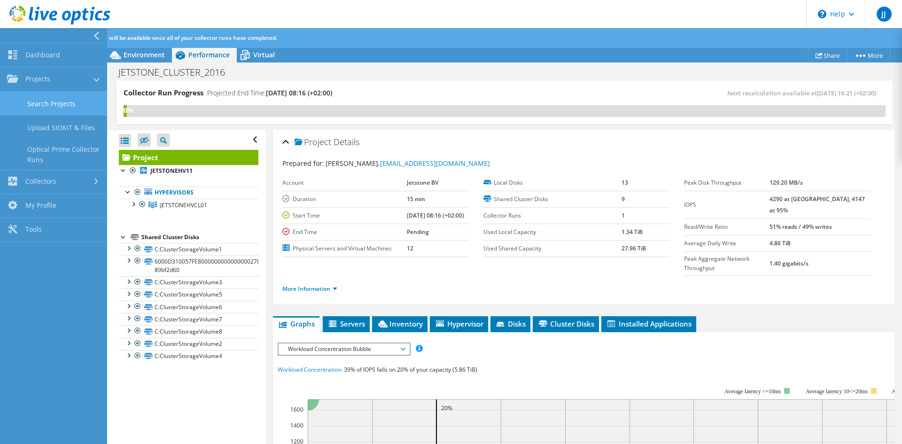
click at [68, 96] on link "Search Projects" at bounding box center [53, 104] width 107 height 24
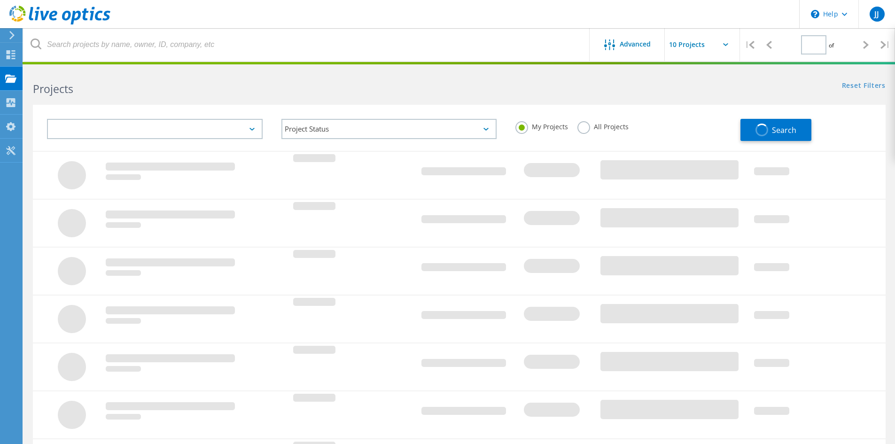
type input "1"
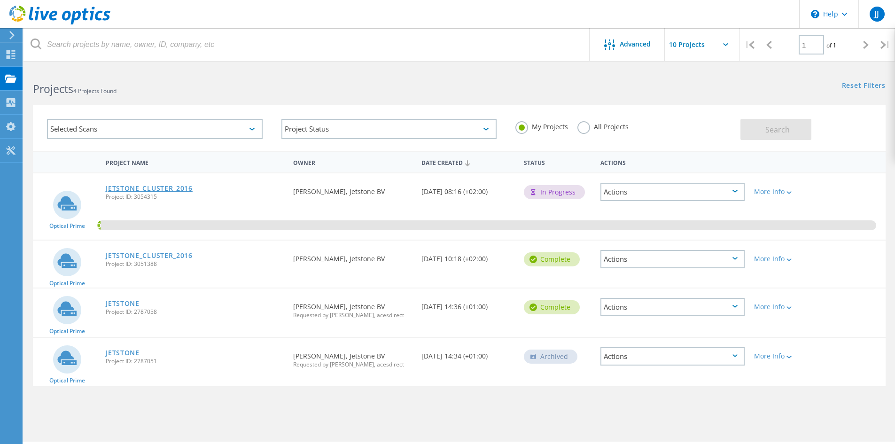
click at [157, 187] on link "JETSTONE_CLUSTER_2016" at bounding box center [149, 188] width 87 height 7
